Goal: Task Accomplishment & Management: Manage account settings

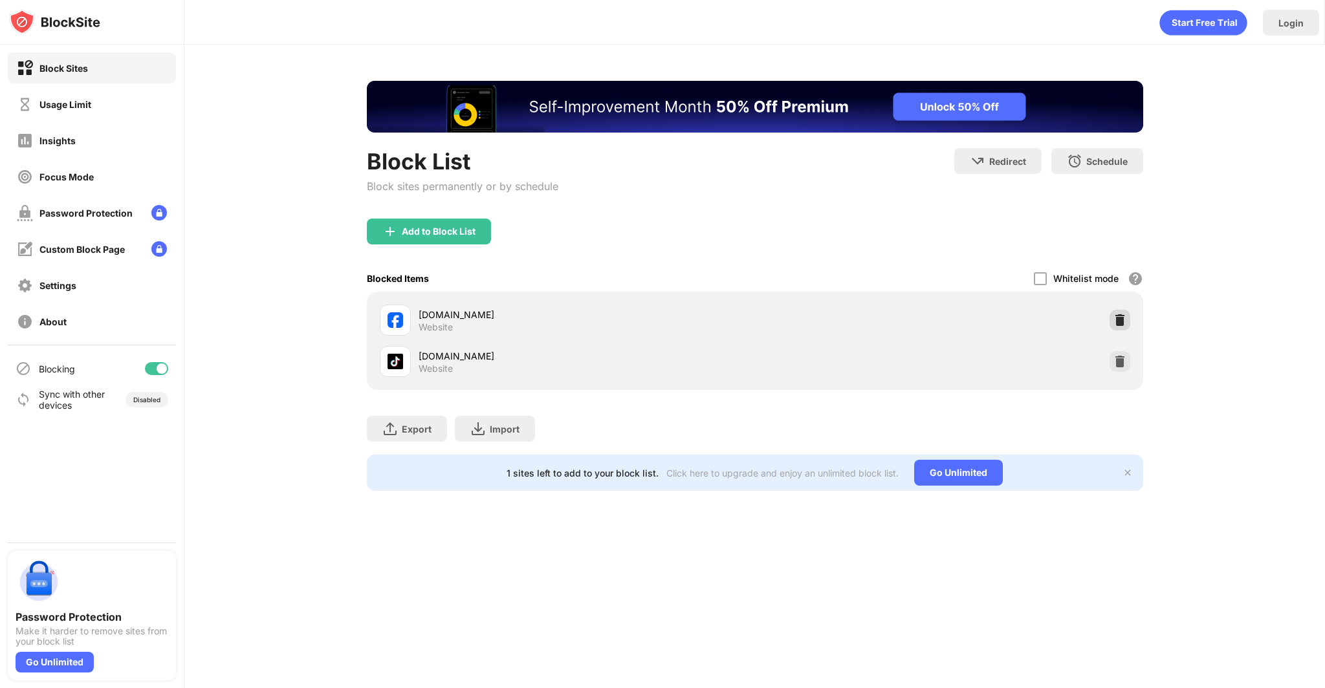
click at [1115, 310] on div at bounding box center [1120, 320] width 21 height 21
